Goal: Information Seeking & Learning: Learn about a topic

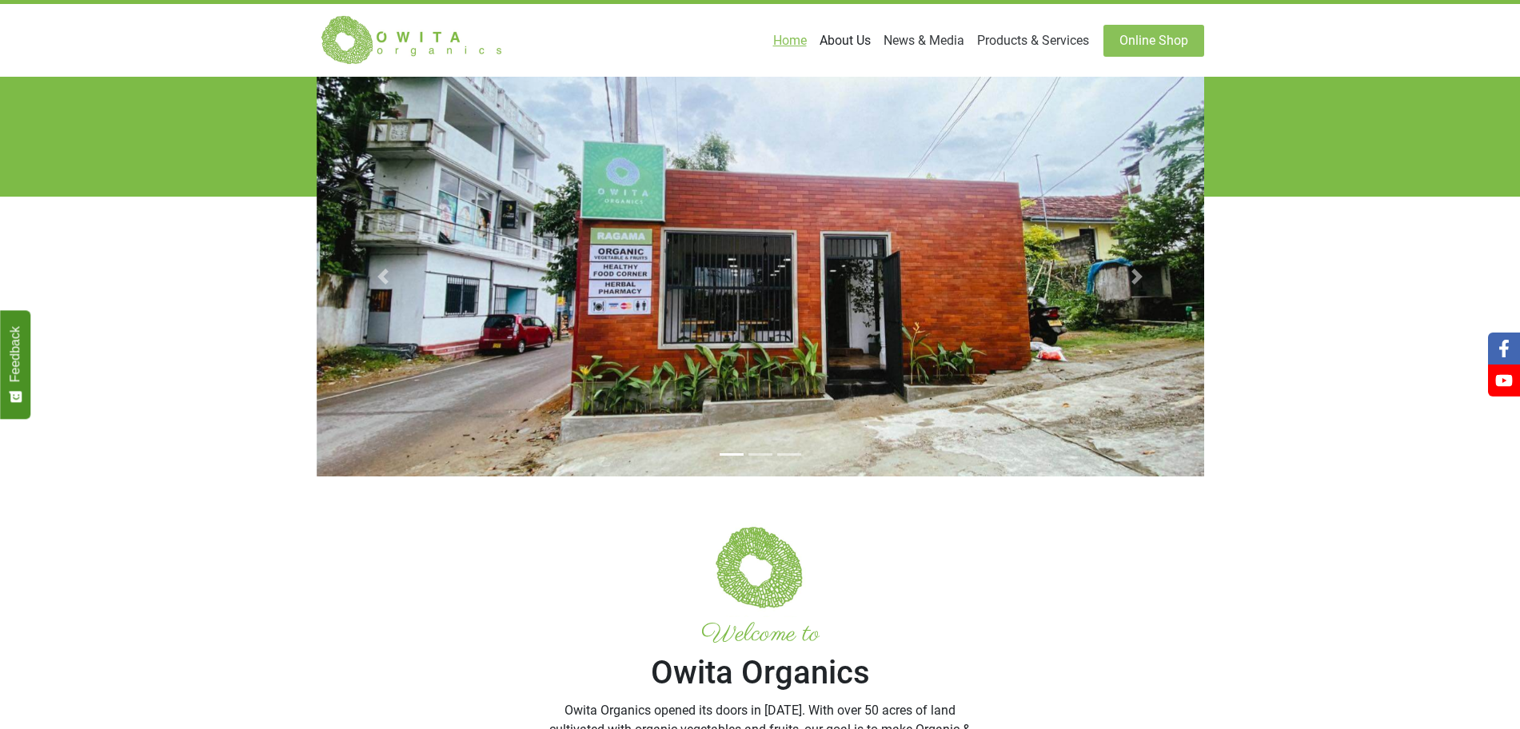
click at [877, 31] on link "About Us" at bounding box center [845, 41] width 64 height 32
click at [876, 70] on link "About Us" at bounding box center [800, 79] width 151 height 26
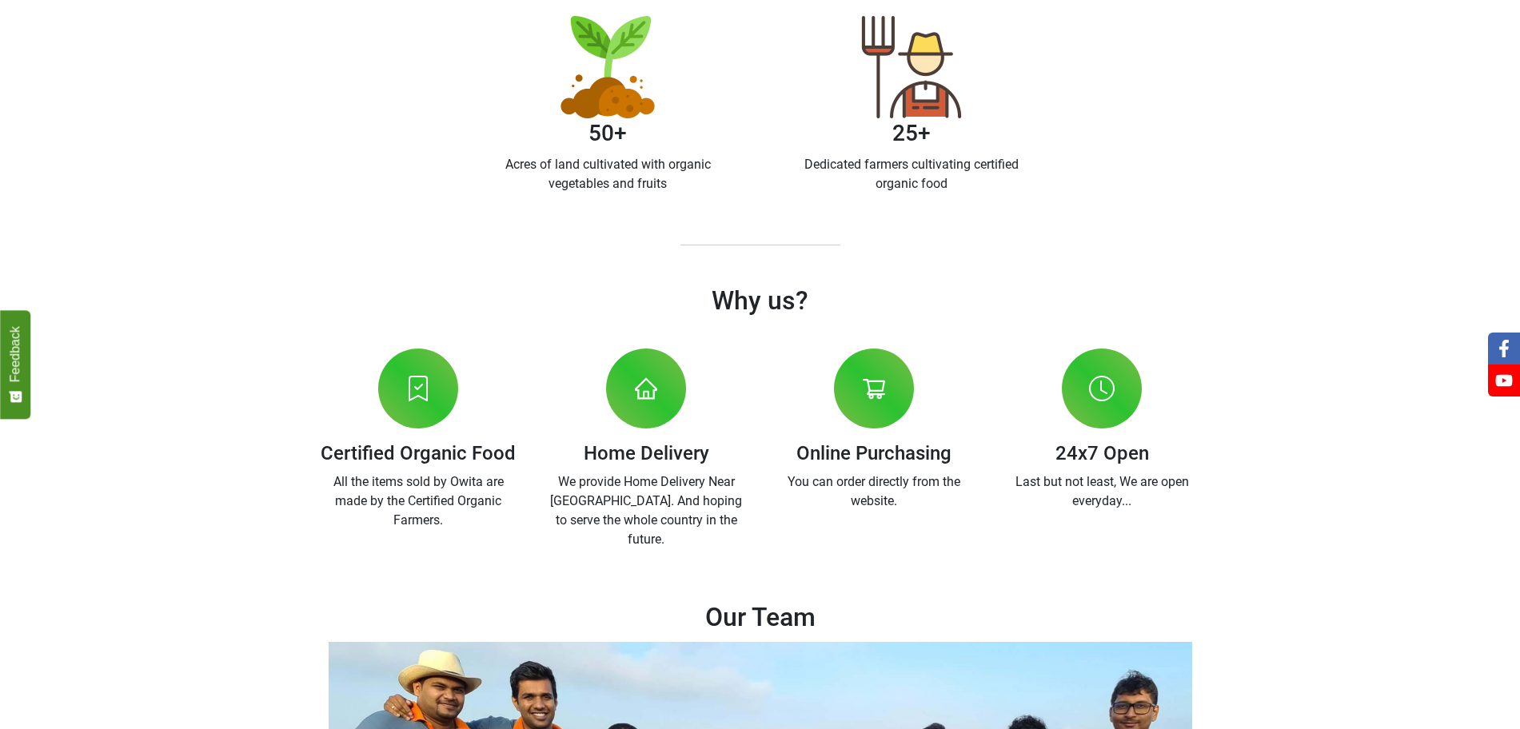
scroll to position [506, 0]
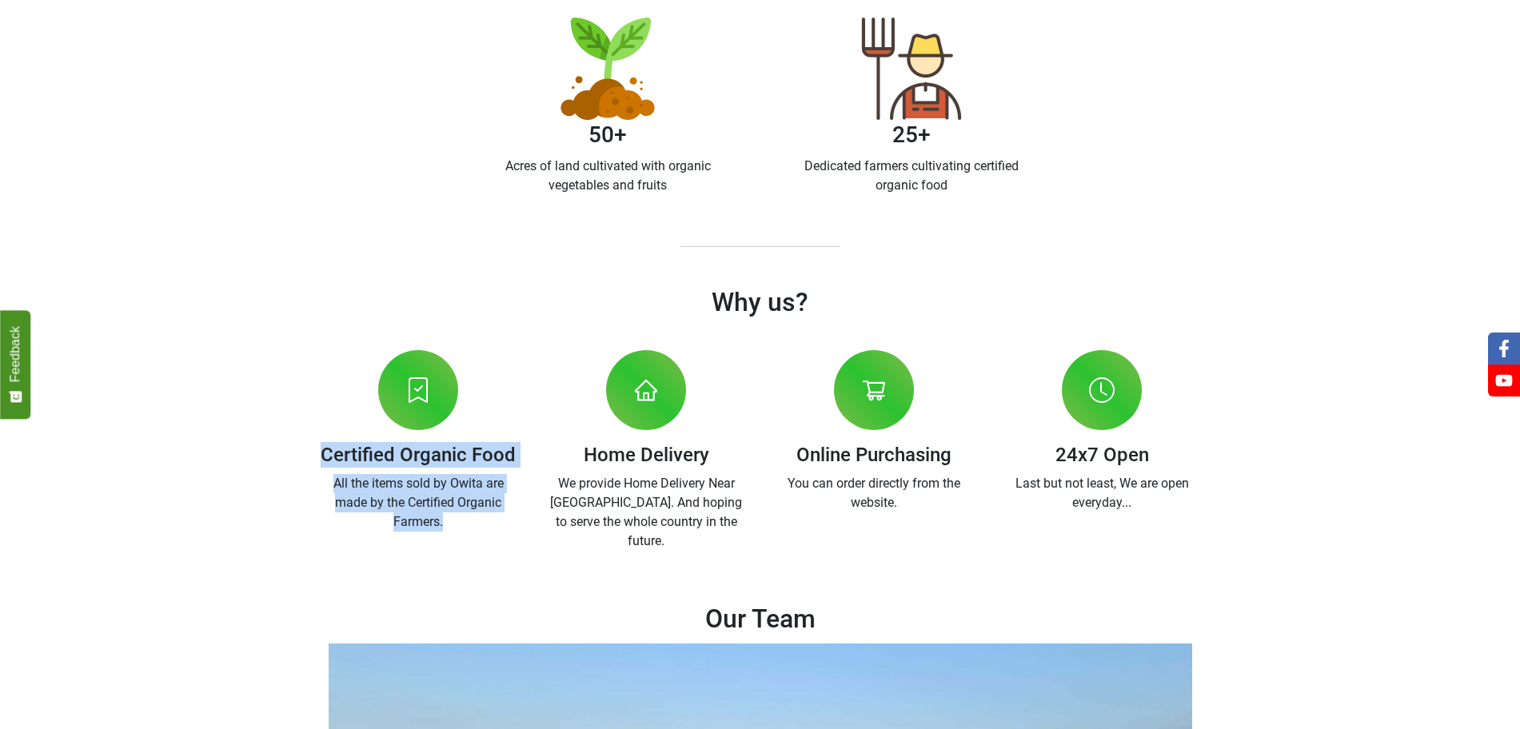
drag, startPoint x: 341, startPoint y: 303, endPoint x: 488, endPoint y: 350, distance: 155.2
click at [488, 350] on div "Certified Organic Food All the items sold by Owita are made by the Certified Or…" at bounding box center [419, 444] width 228 height 237
copy div "Certified Organic Food All the items sold by Owita are made by the Certified Or…"
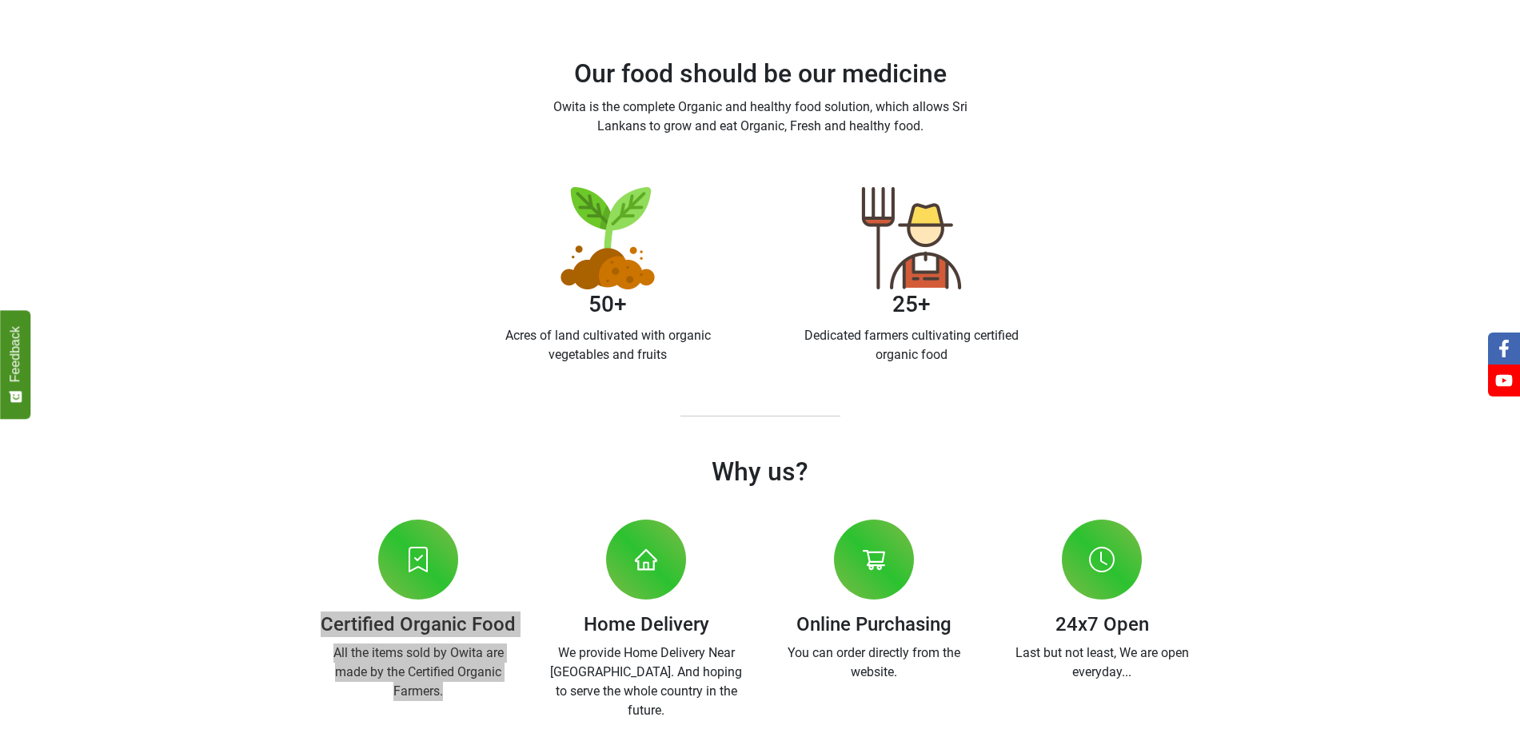
scroll to position [234, 0]
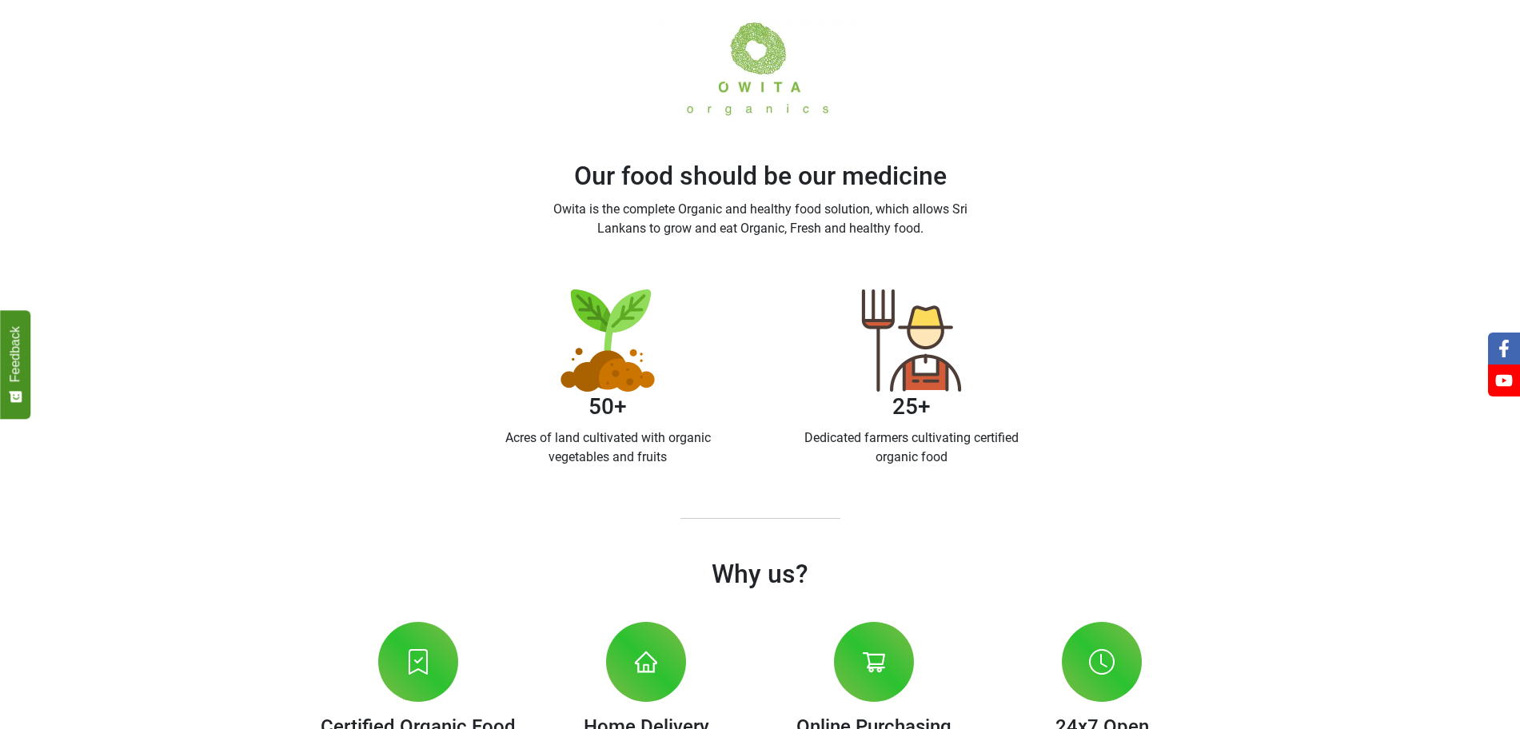
click at [549, 388] on main "About us Our food should be our medicine Owita is the complete Organic and heal…" at bounding box center [760, 621] width 1520 height 1558
drag, startPoint x: 589, startPoint y: 321, endPoint x: 744, endPoint y: 346, distance: 156.3
click at [744, 346] on div "50+ Acres of land cultivated with organic vegetables and fruits" at bounding box center [609, 384] width 304 height 190
copy div "50+ Acres of land cultivated with organic vegetables and fruits"
click at [634, 622] on div at bounding box center [646, 662] width 80 height 80
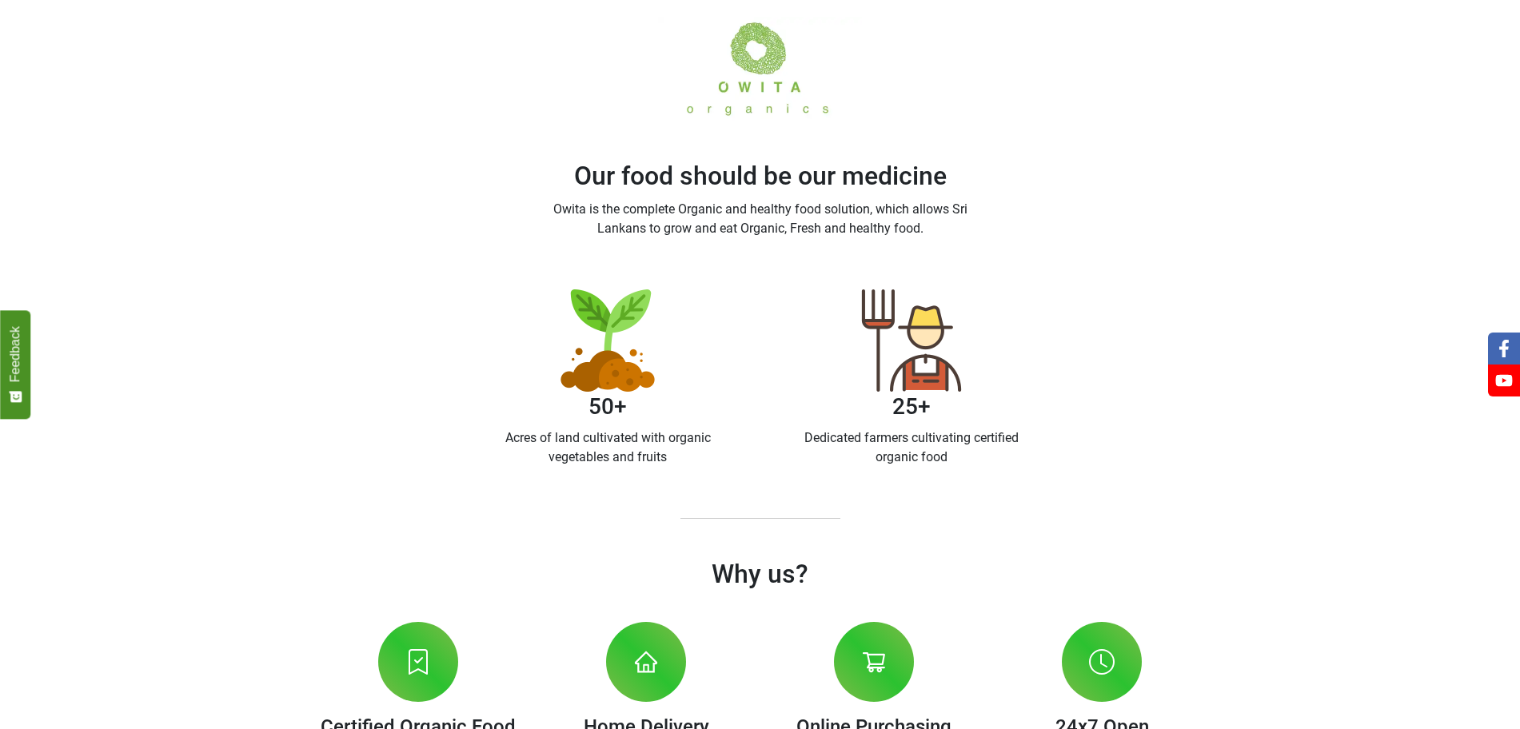
click at [887, 392] on h3 "25+" at bounding box center [911, 407] width 227 height 30
drag, startPoint x: 899, startPoint y: 321, endPoint x: 1043, endPoint y: 344, distance: 145.8
click at [1043, 344] on div "25+ Dedicated farmers cultivating certified organic food" at bounding box center [912, 384] width 304 height 190
copy div "25+ Dedicated farmers cultivating certified organic food"
click at [866, 289] on img at bounding box center [911, 340] width 102 height 102
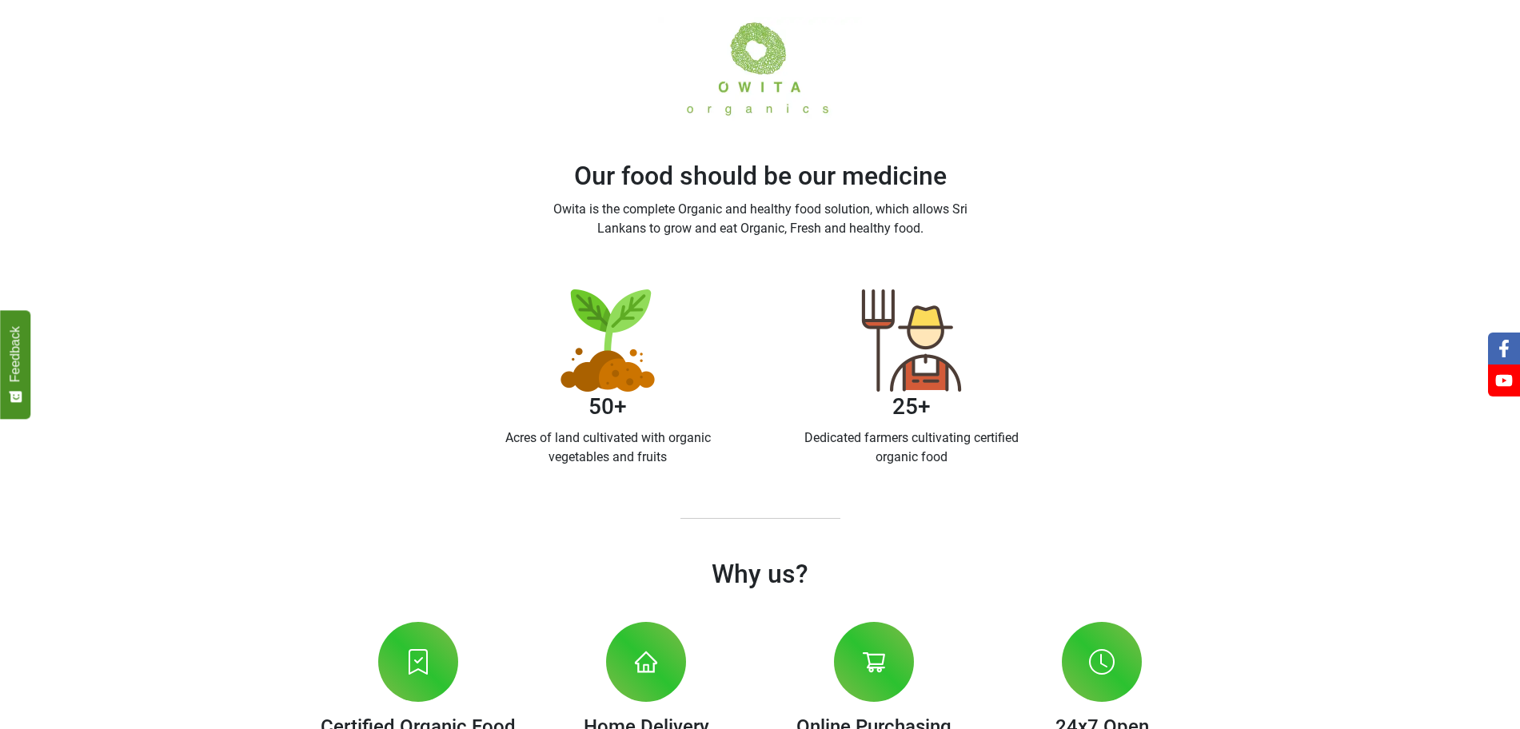
click at [629, 143] on div "Our food should be our medicine Owita is the complete Organic and healthy food …" at bounding box center [760, 114] width 456 height 273
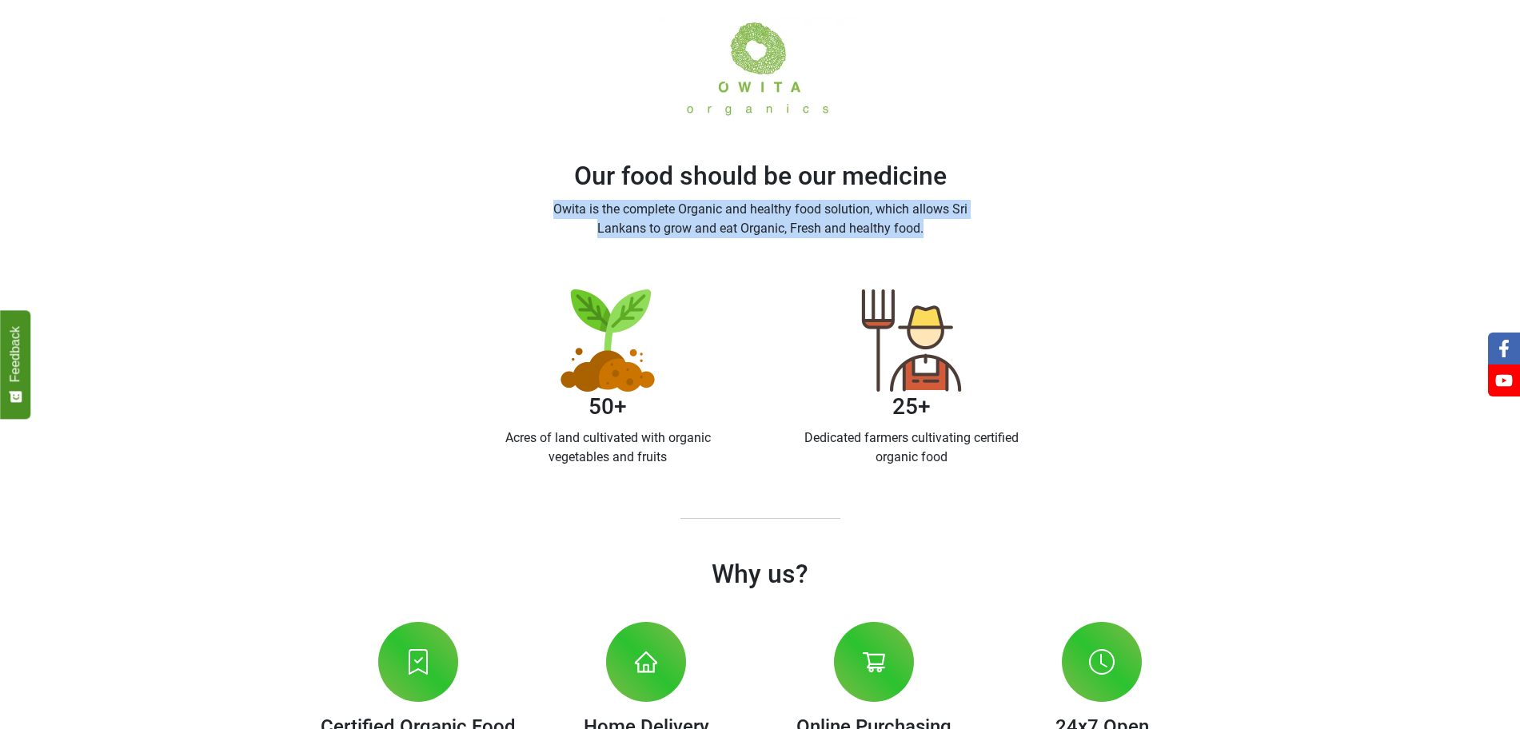
drag, startPoint x: 541, startPoint y: 148, endPoint x: 859, endPoint y: 166, distance: 318.7
click at [859, 166] on div "Our food should be our medicine Owita is the complete Organic and healthy food …" at bounding box center [760, 114] width 456 height 273
copy p "Owita is the complete Organic and healthy food solution, which allows Sri Lanka…"
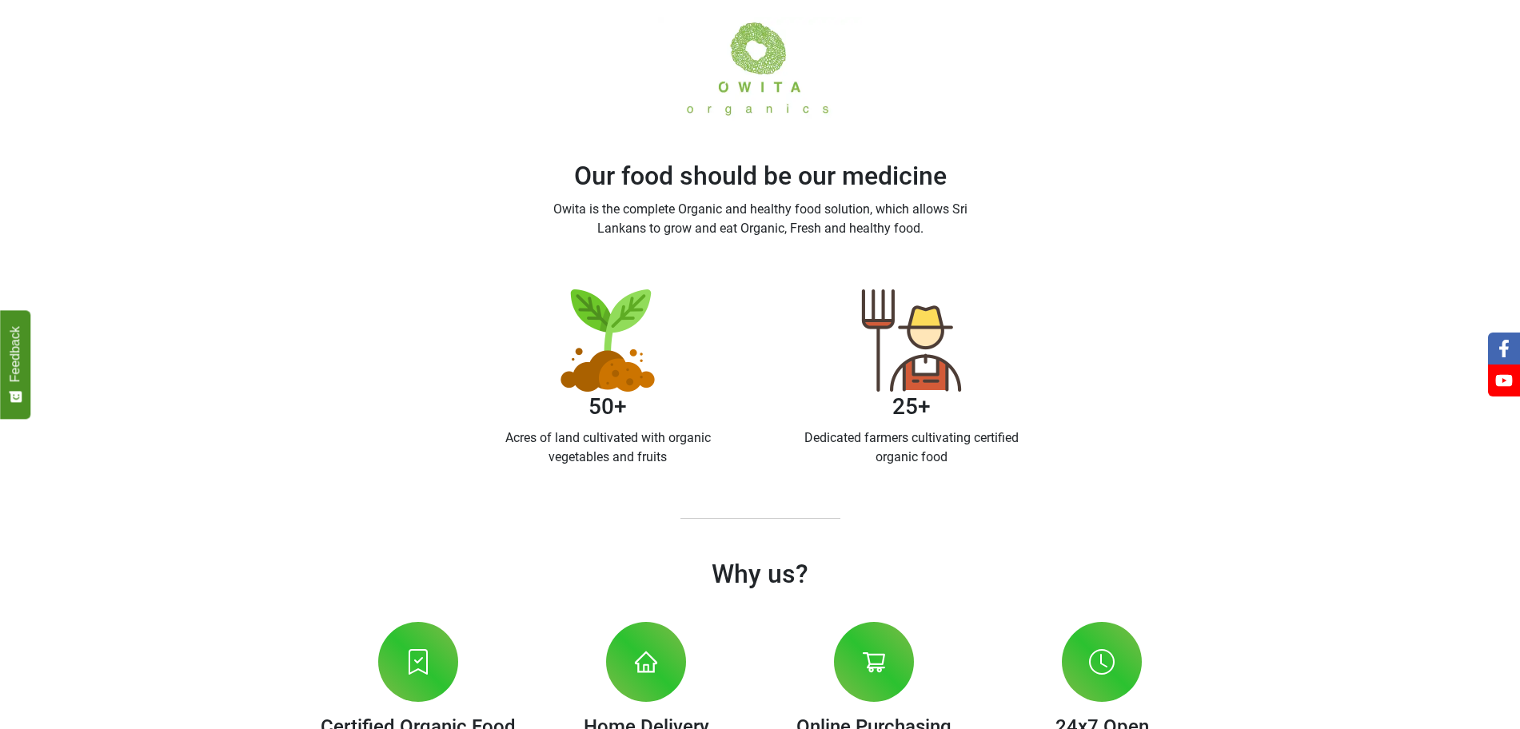
click at [696, 411] on main "About us Our food should be our medicine Owita is the complete Organic and heal…" at bounding box center [760, 621] width 1520 height 1558
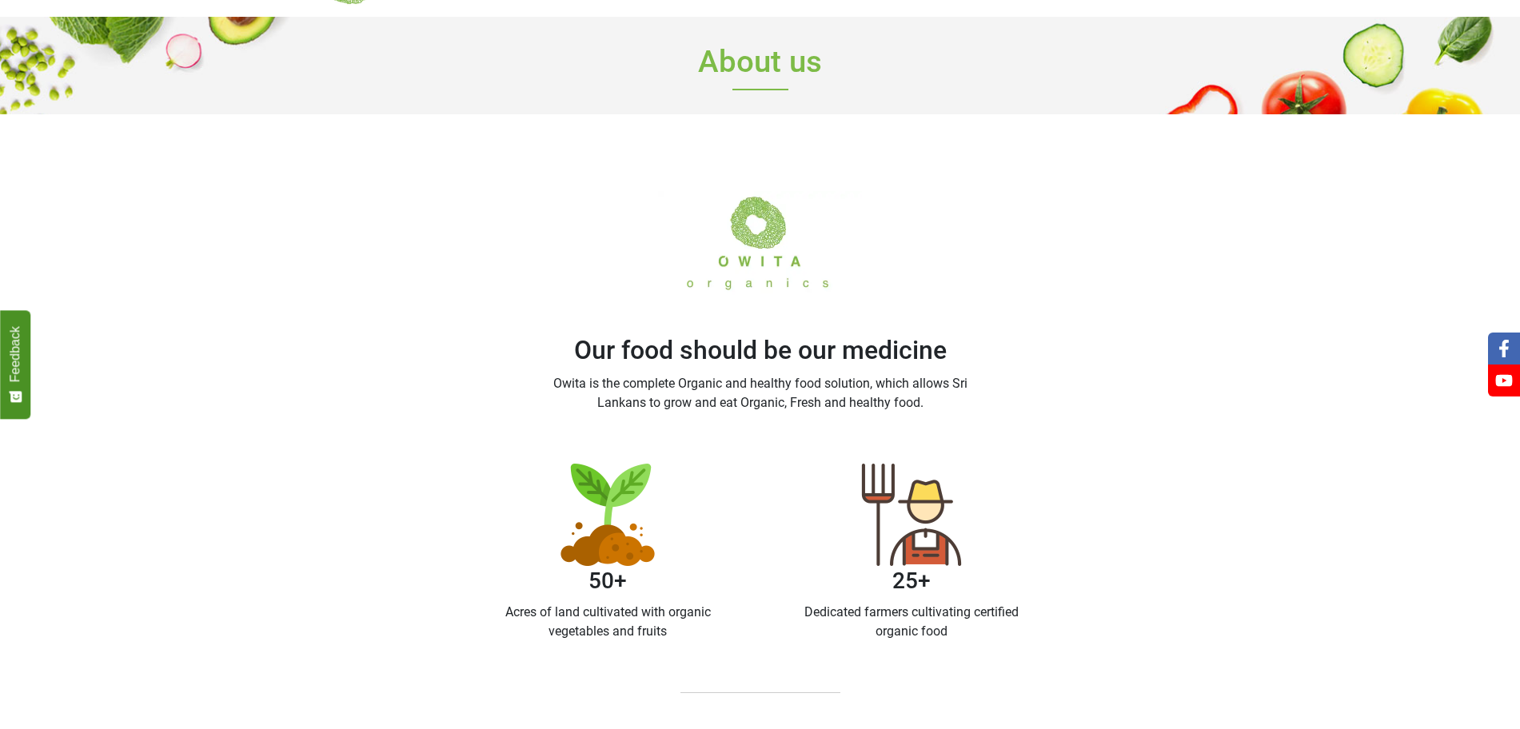
scroll to position [0, 0]
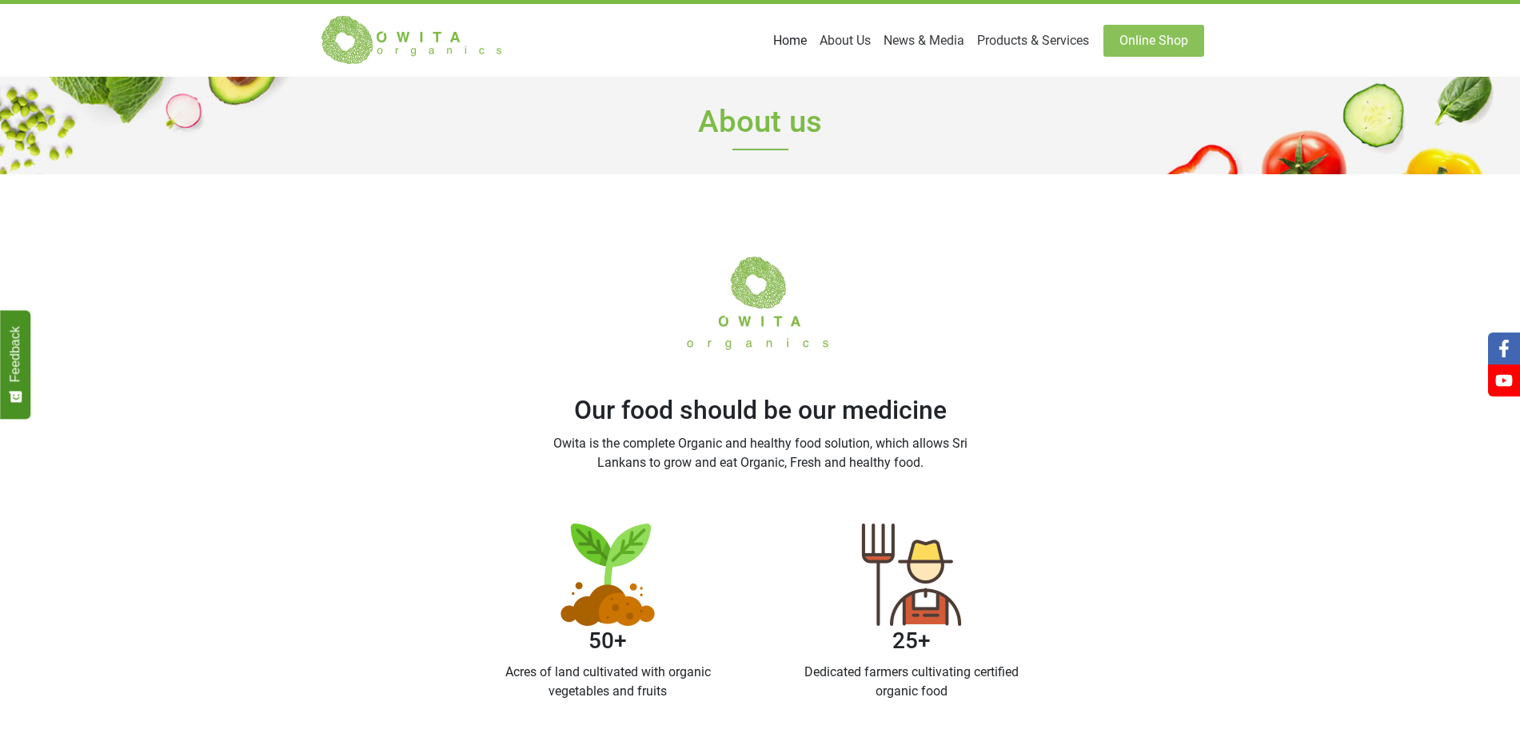
click at [813, 36] on link "Home" at bounding box center [790, 41] width 46 height 32
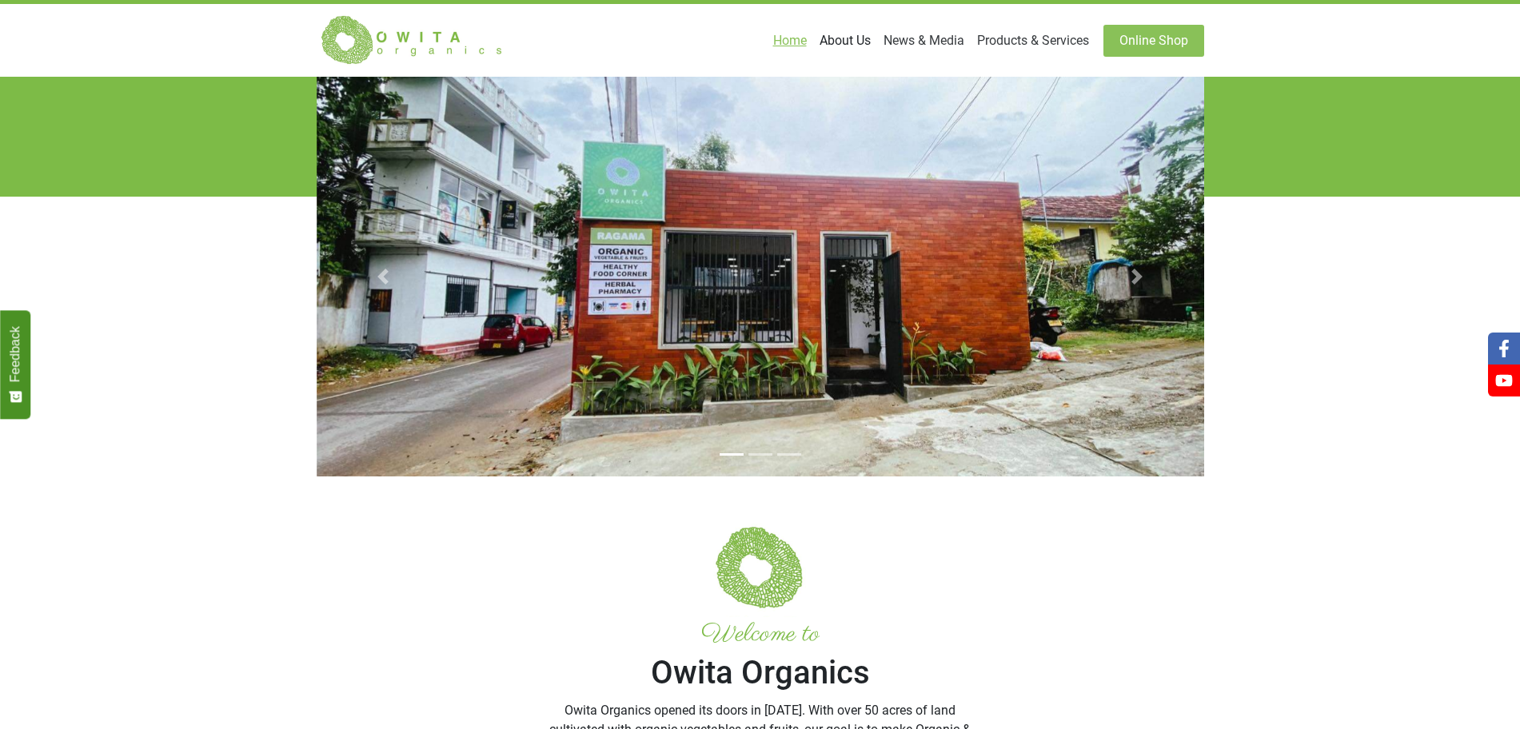
click at [877, 36] on link "About Us" at bounding box center [845, 41] width 64 height 32
click at [876, 66] on link "About Us" at bounding box center [800, 79] width 151 height 26
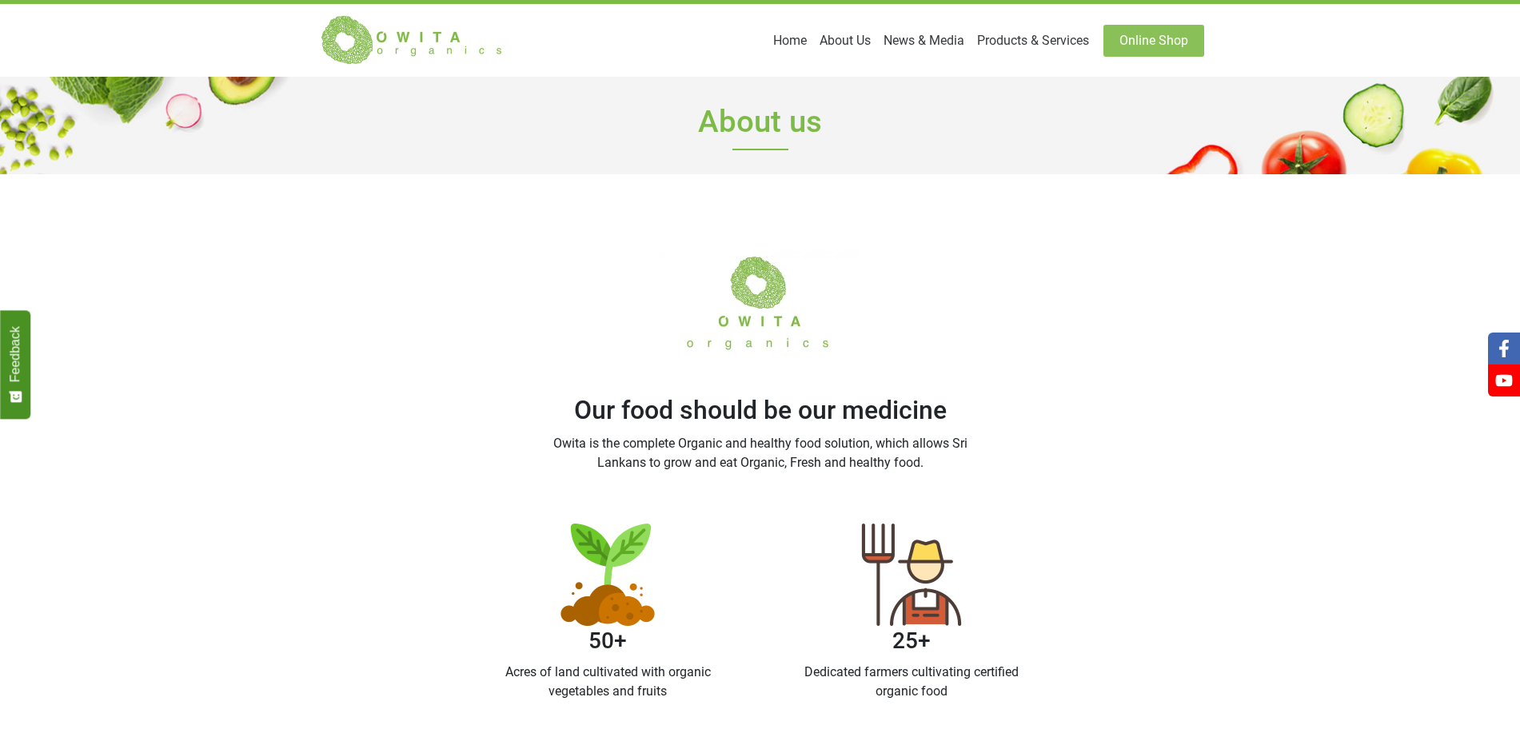
scroll to position [1, 0]
click at [813, 30] on link "Home" at bounding box center [790, 40] width 46 height 32
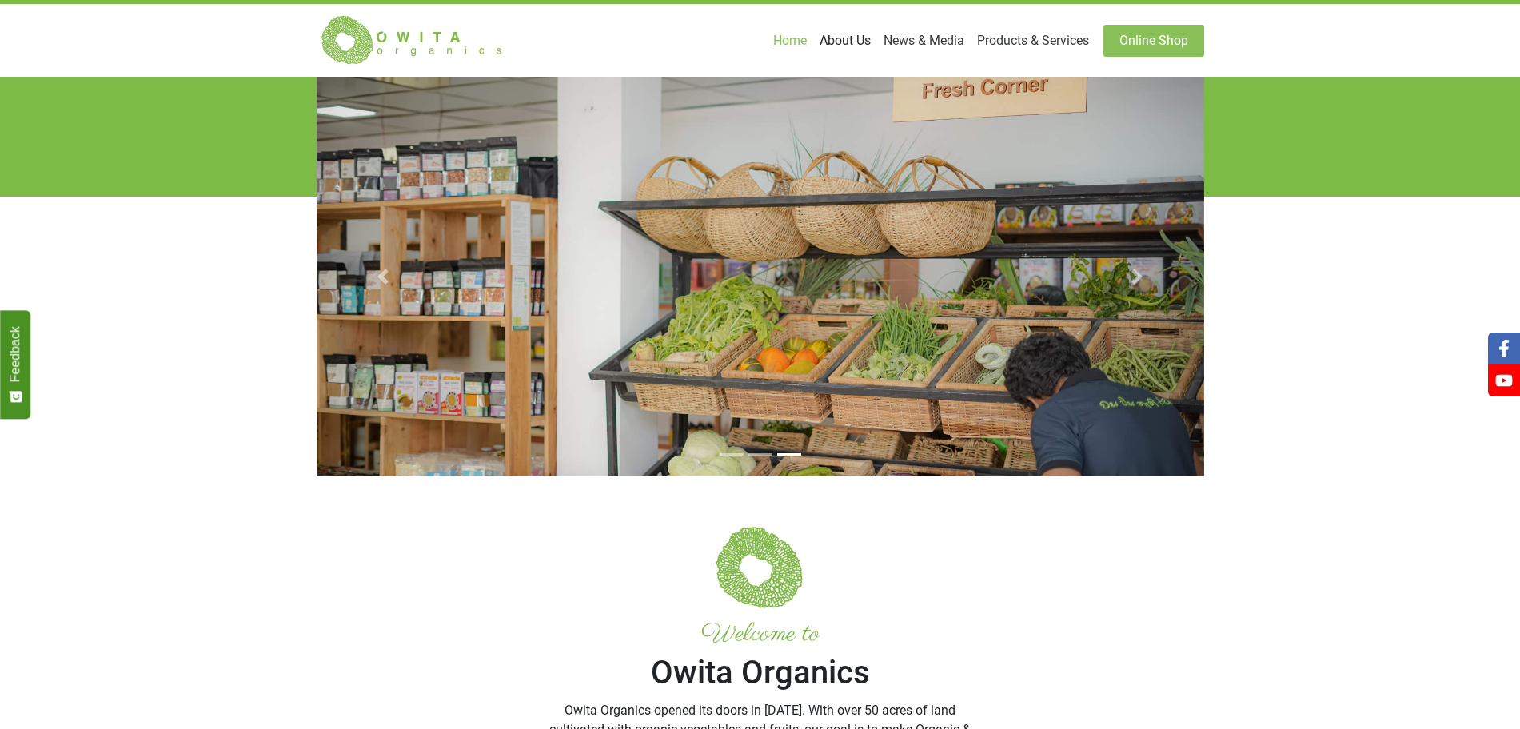
click at [877, 32] on link "About Us" at bounding box center [845, 41] width 64 height 32
click at [876, 69] on link "About Us" at bounding box center [800, 79] width 151 height 26
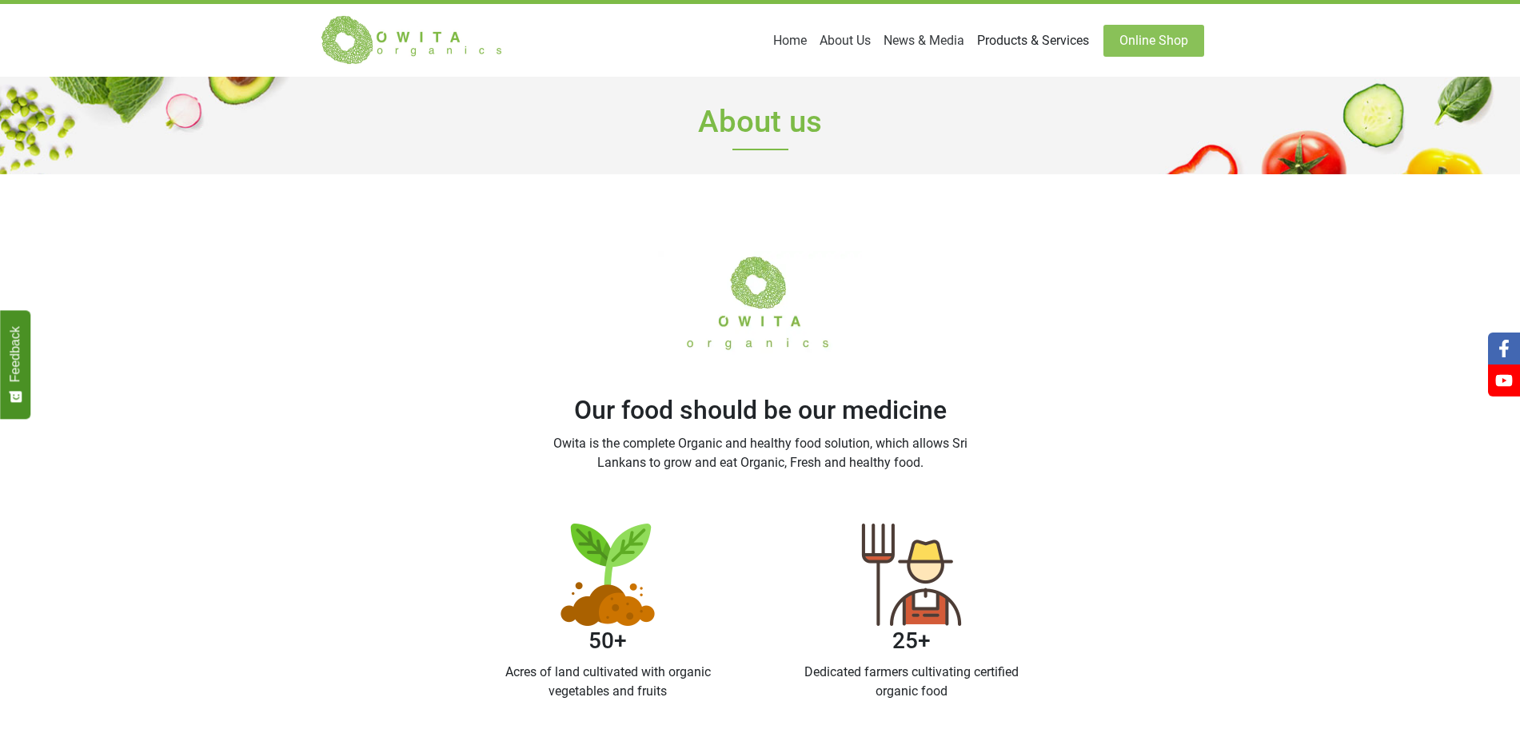
click at [1027, 37] on link "Products & Services" at bounding box center [1033, 41] width 125 height 32
